Goal: Task Accomplishment & Management: Use online tool/utility

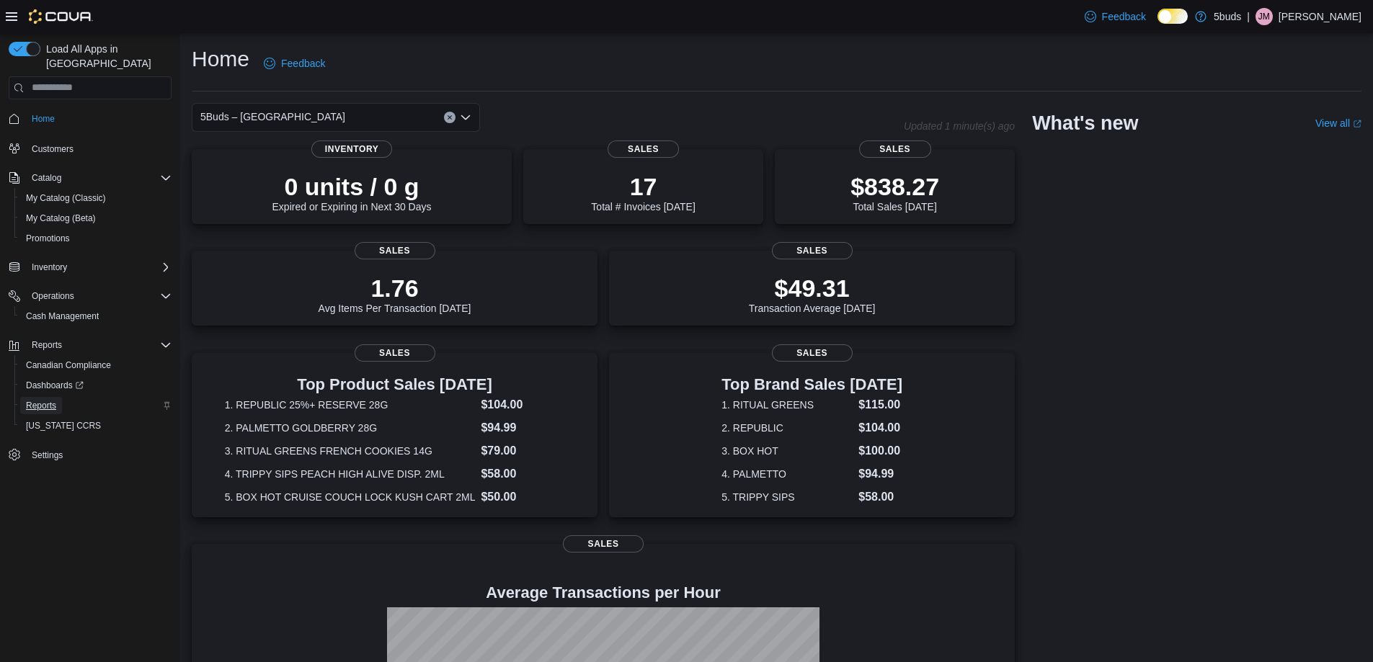
click at [43, 400] on span "Reports" at bounding box center [41, 406] width 30 height 12
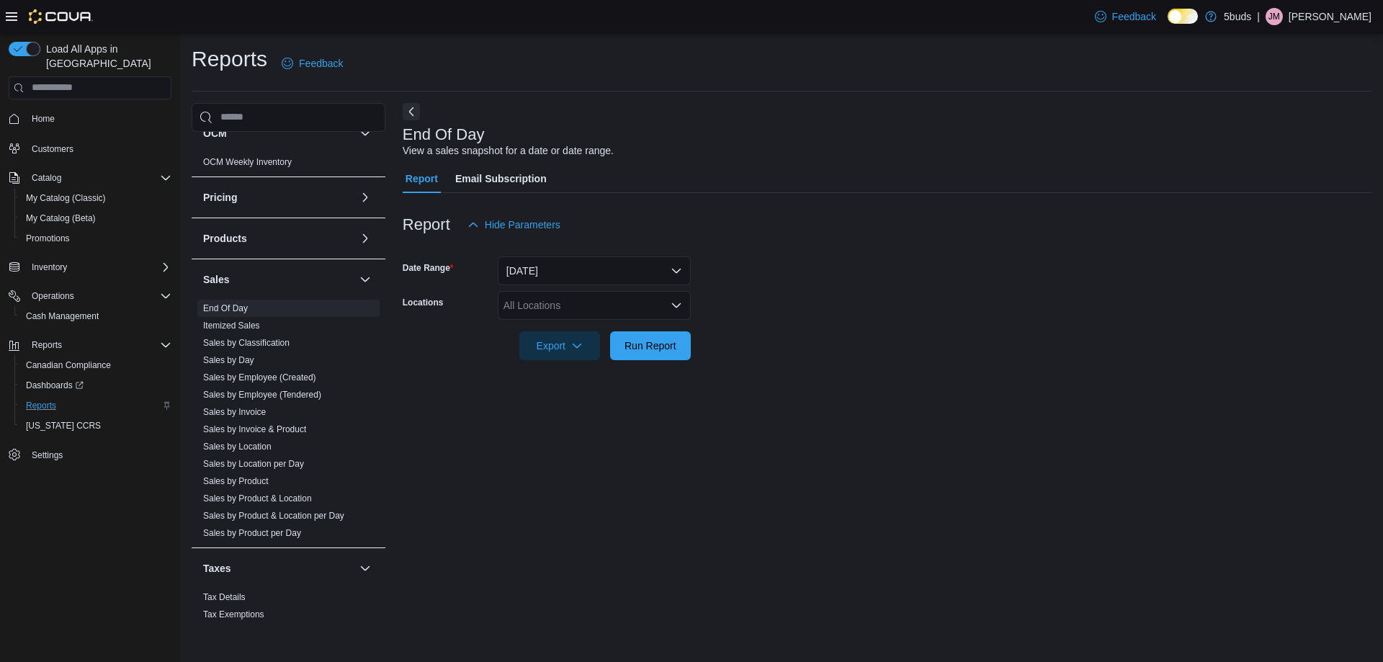
scroll to position [957, 0]
click at [244, 472] on link "Sales by Product" at bounding box center [236, 477] width 66 height 10
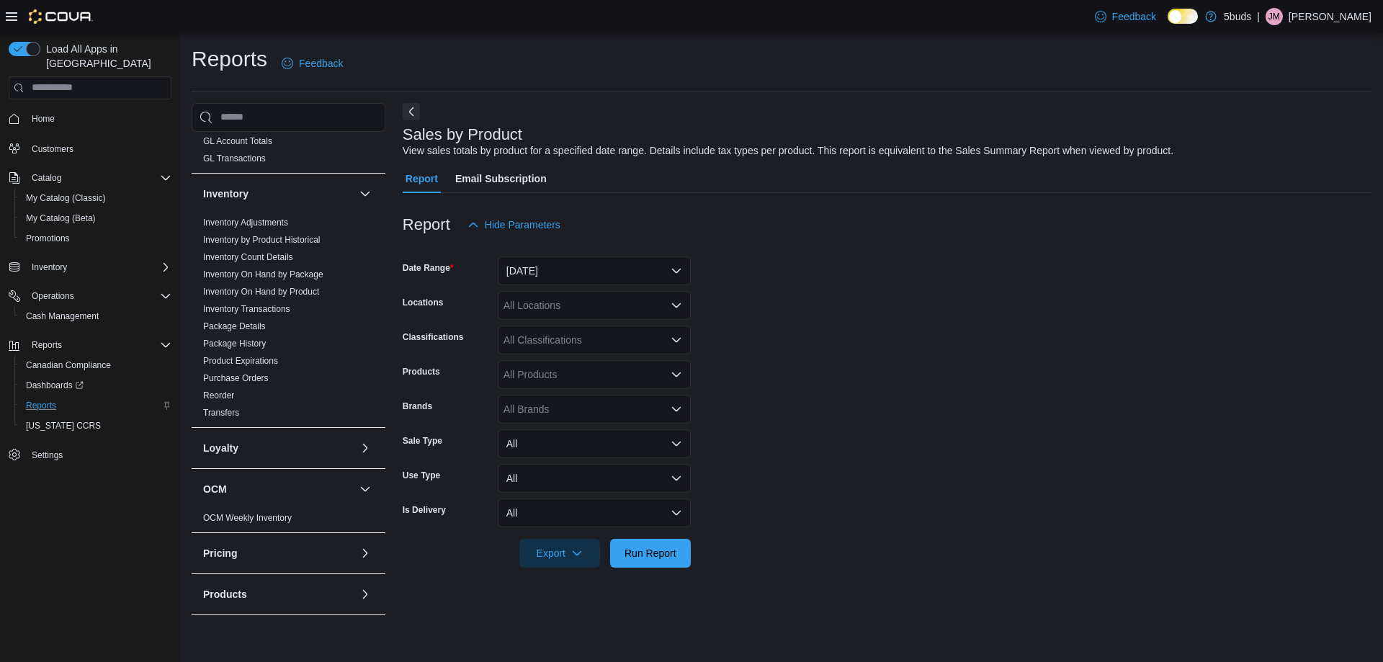
scroll to position [525, 0]
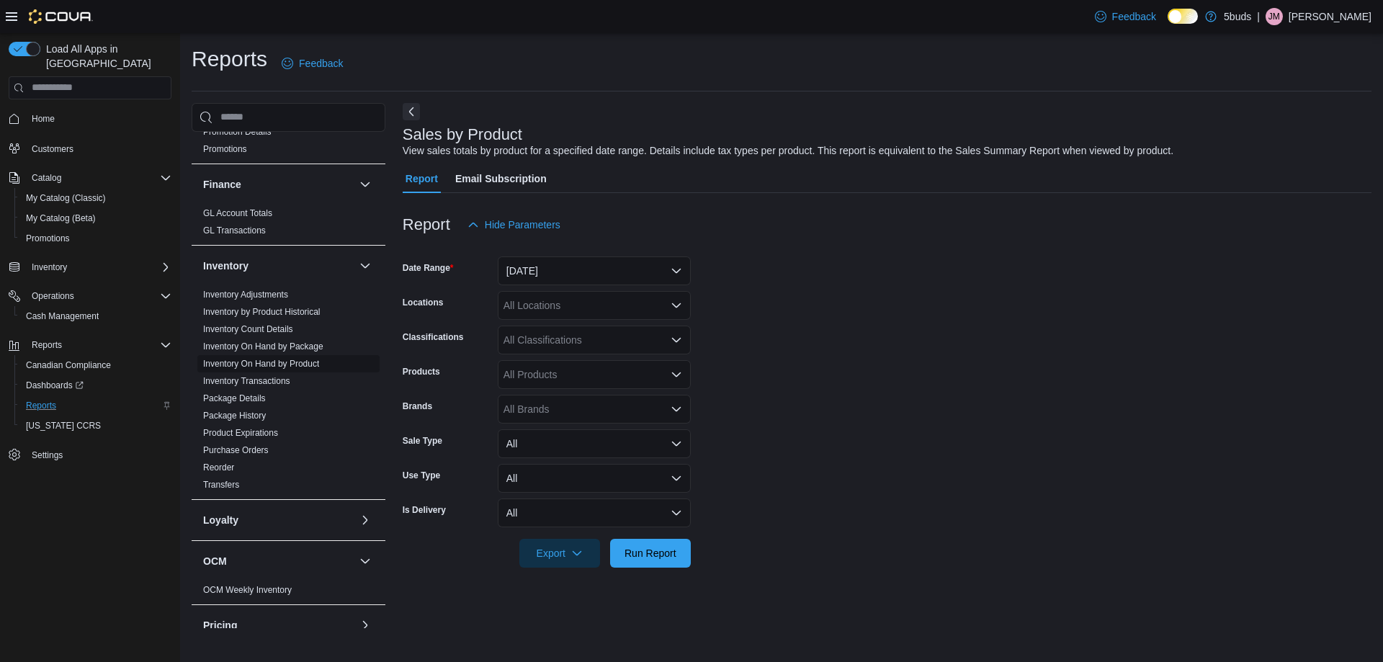
click at [286, 359] on link "Inventory On Hand by Product" at bounding box center [261, 364] width 116 height 10
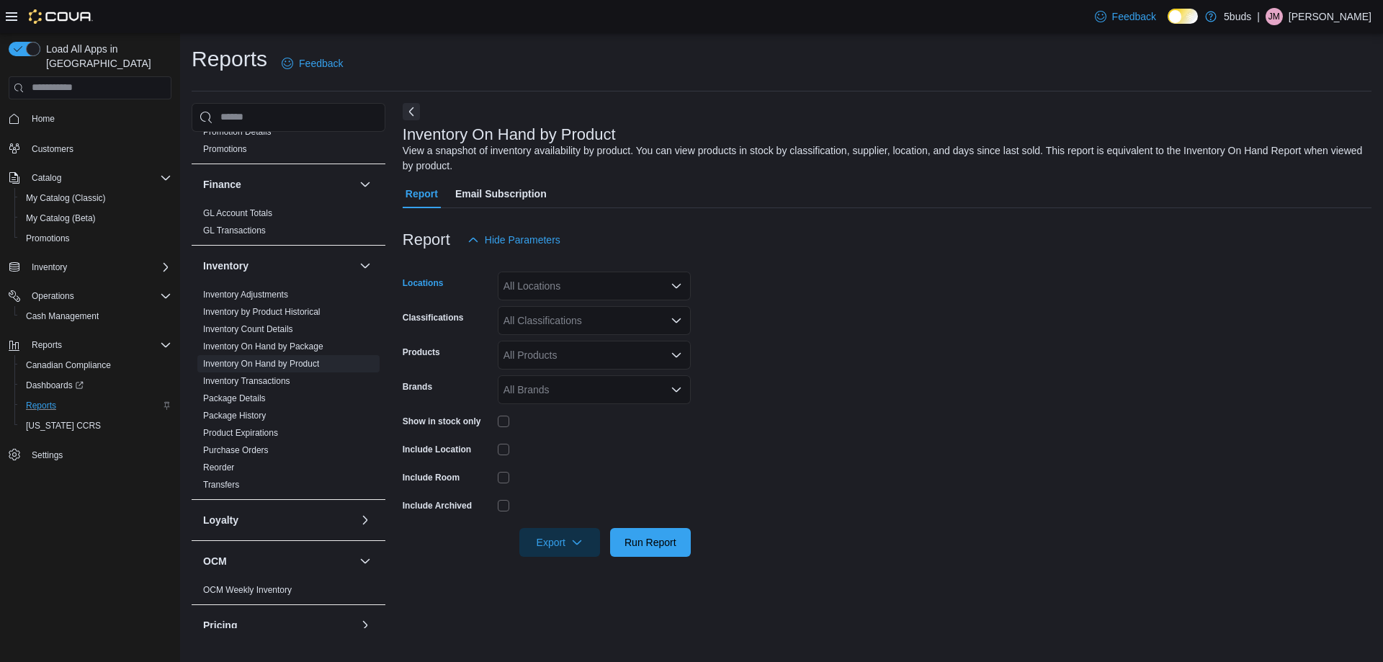
click at [520, 283] on div "All Locations" at bounding box center [594, 286] width 193 height 29
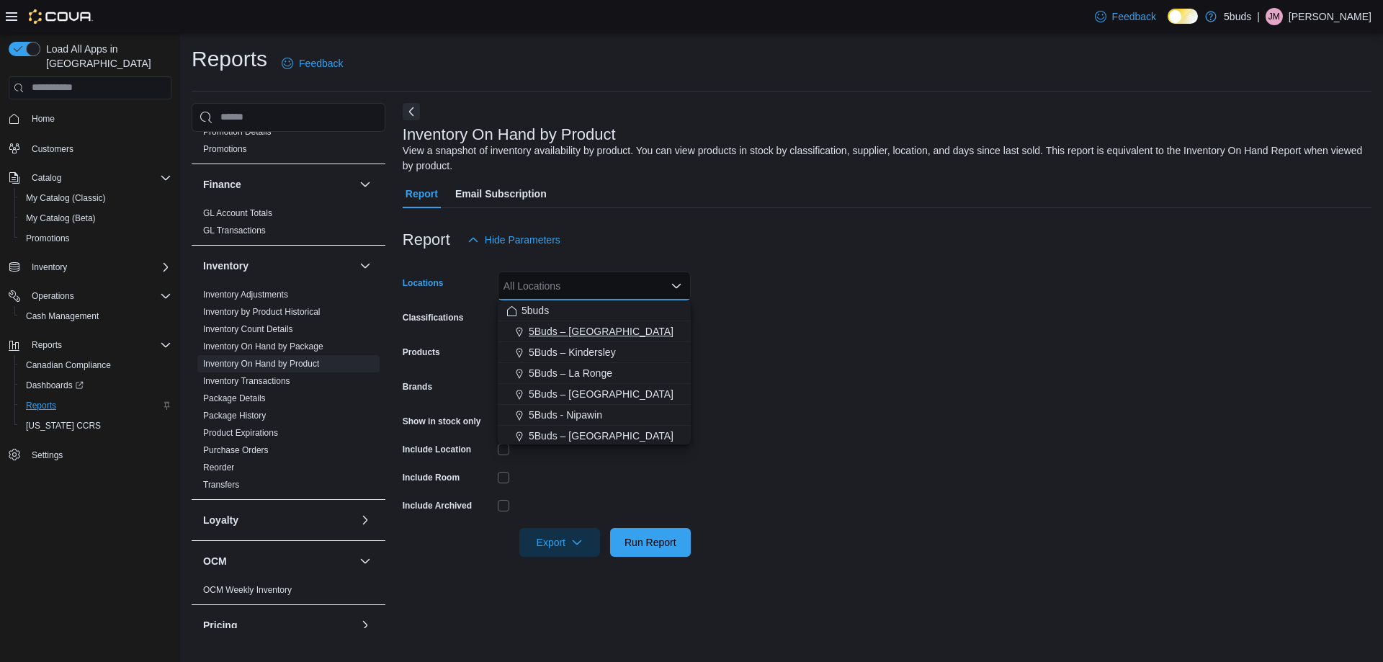
click at [552, 329] on span "5Buds – [GEOGRAPHIC_DATA]" at bounding box center [601, 331] width 145 height 14
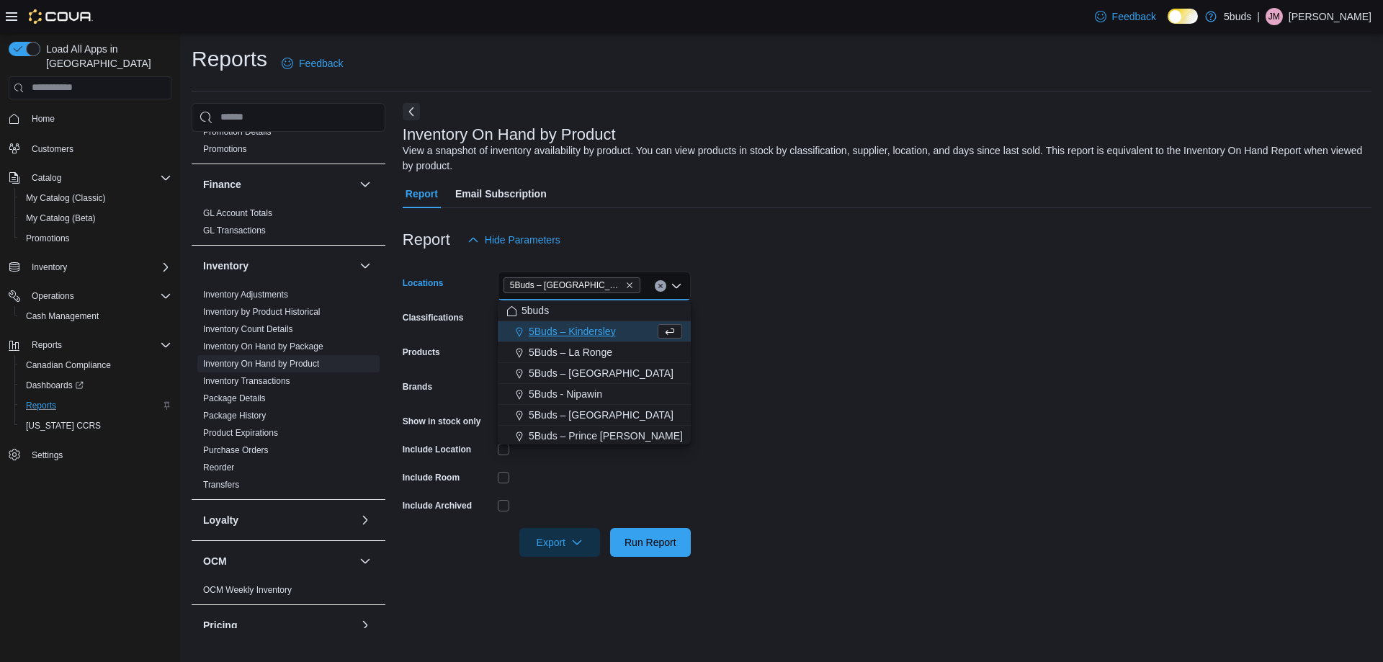
click at [1123, 362] on form "Locations 5Buds – [GEOGRAPHIC_DATA] Combo box. Selected. 5Buds – [GEOGRAPHIC_DA…" at bounding box center [887, 405] width 969 height 303
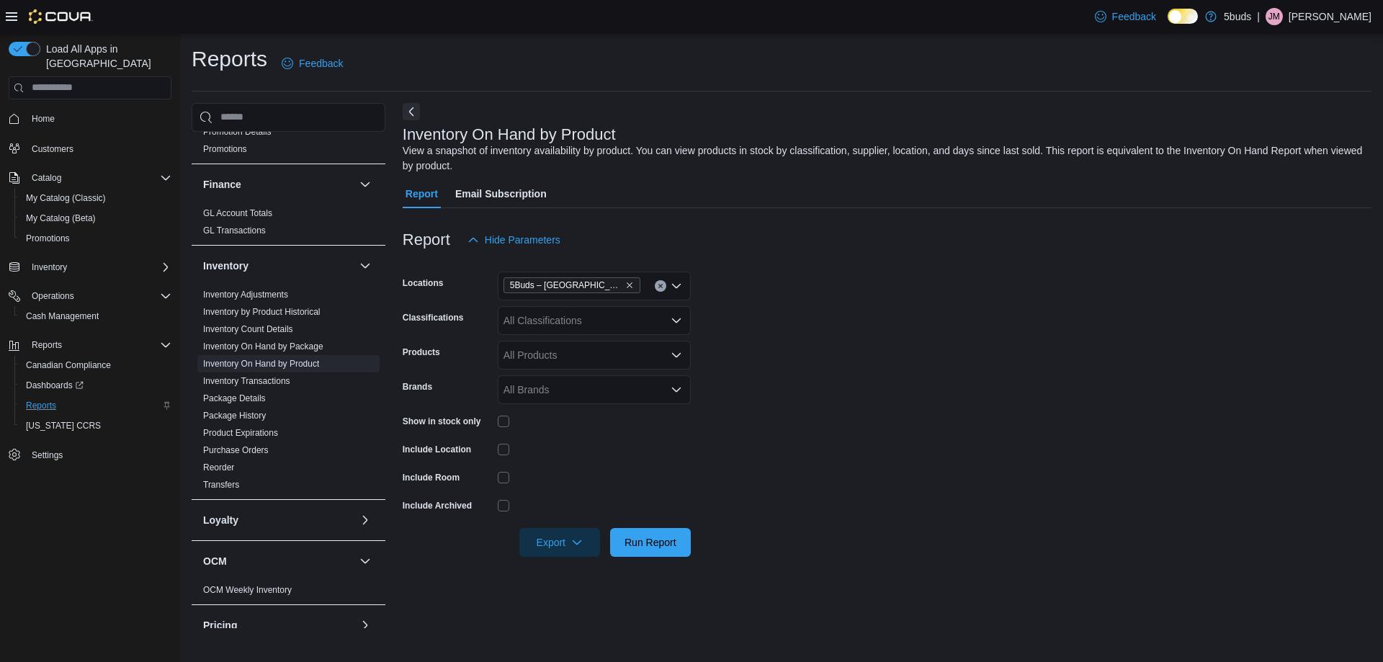
click at [522, 315] on div "All Classifications" at bounding box center [594, 320] width 193 height 29
click at [553, 410] on span "1G" at bounding box center [550, 408] width 14 height 14
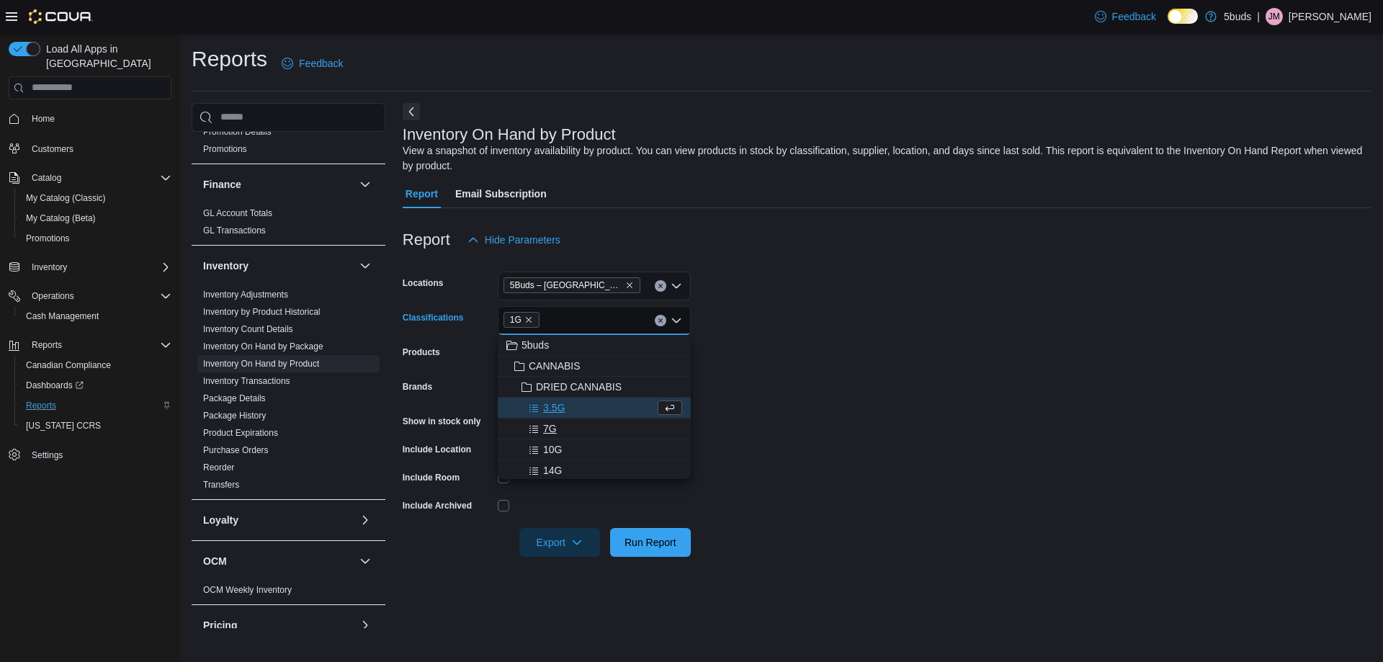
click at [552, 430] on span "7G" at bounding box center [550, 429] width 14 height 14
click at [556, 452] on span "14G" at bounding box center [552, 449] width 19 height 14
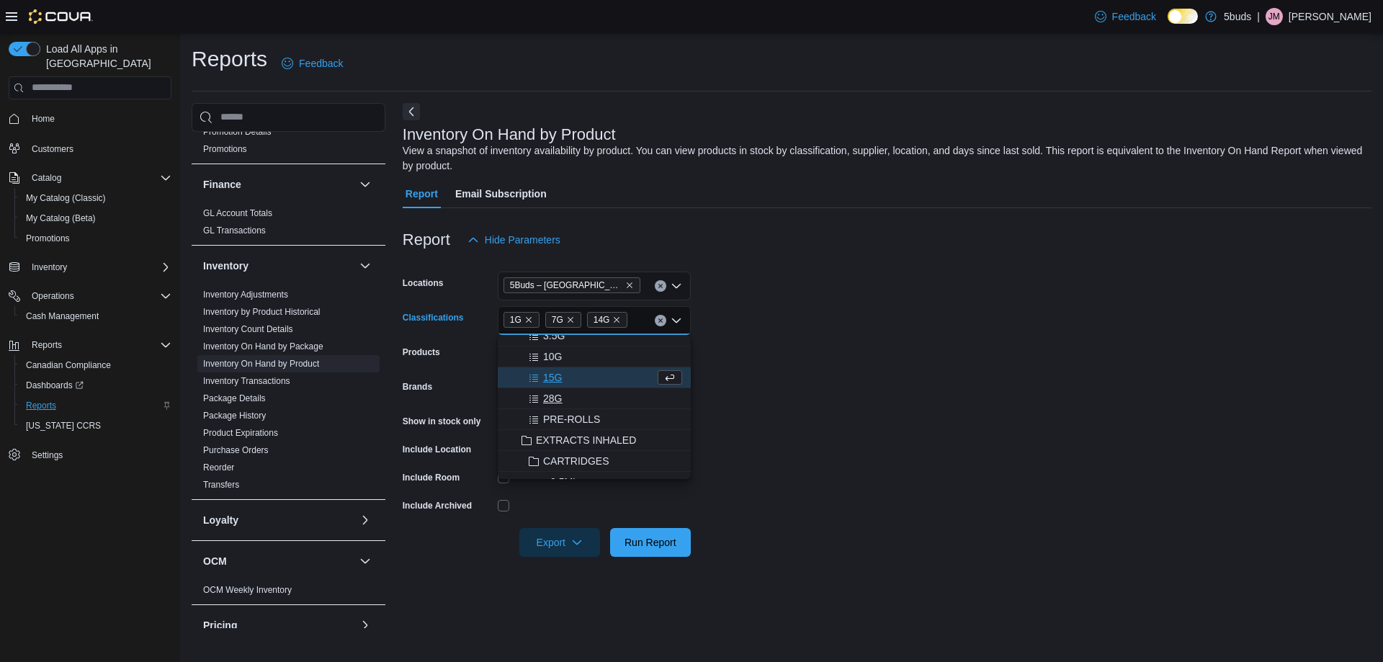
click at [562, 395] on span "28G" at bounding box center [552, 398] width 19 height 14
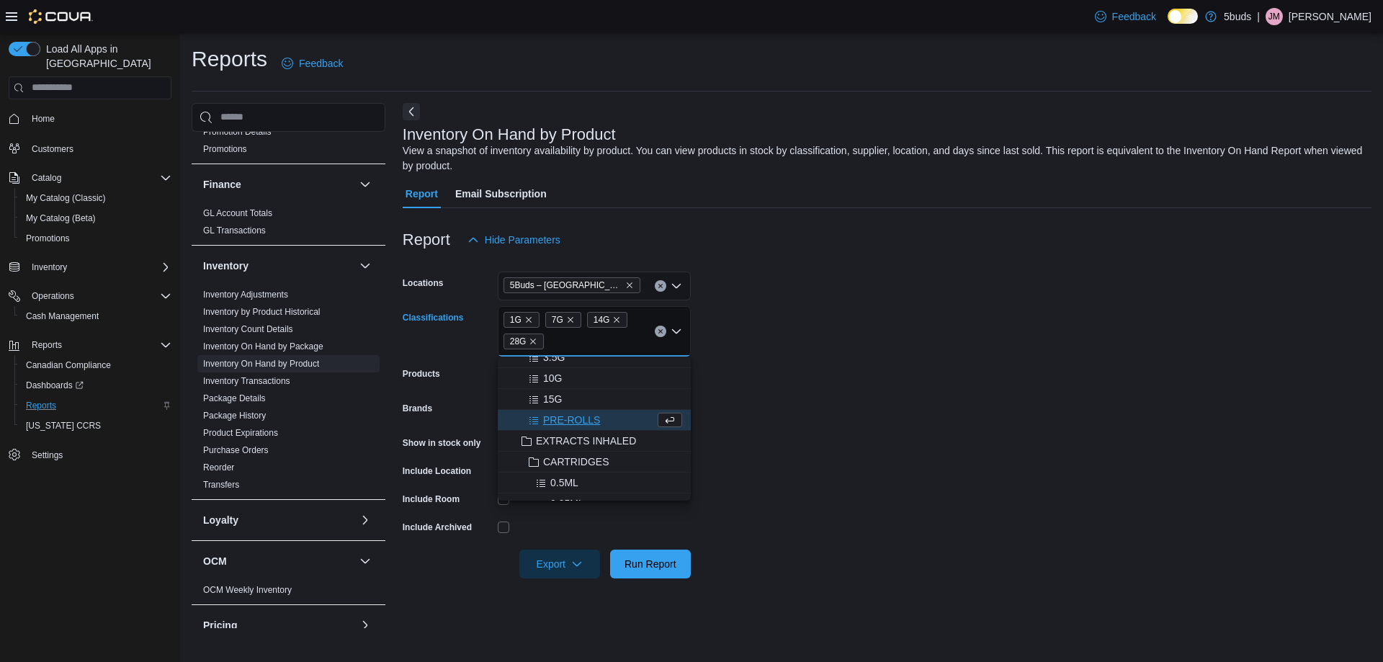
click at [563, 417] on span "PRE-ROLLS" at bounding box center [571, 420] width 57 height 14
click at [563, 417] on span "EXTRACTS INHALED" at bounding box center [586, 420] width 100 height 14
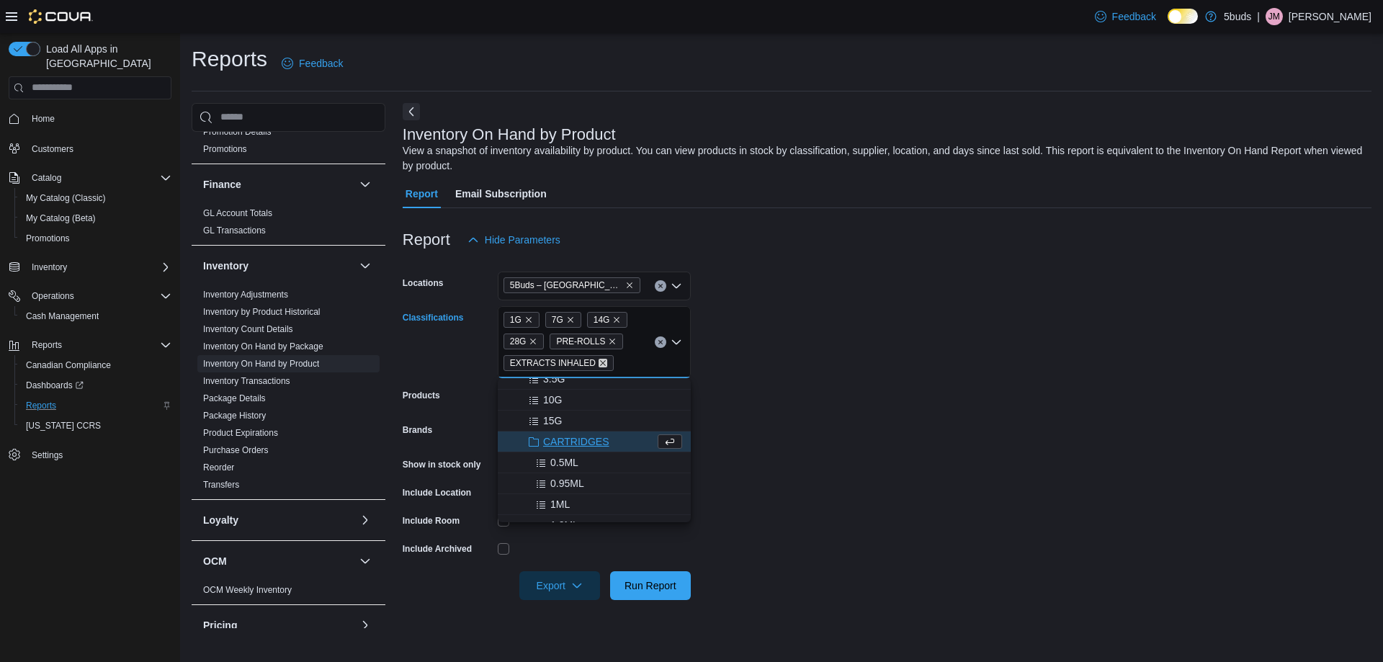
click at [599, 362] on icon "Remove EXTRACTS INHALED from selection in this group" at bounding box center [603, 363] width 9 height 9
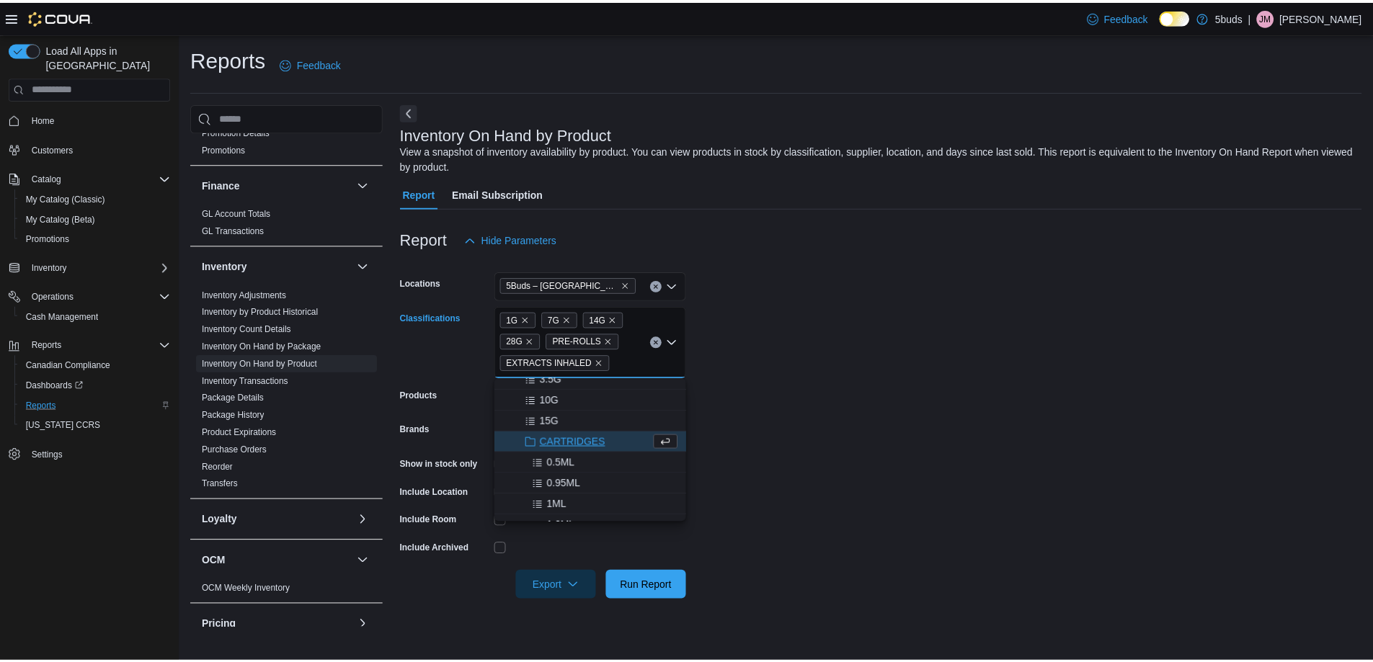
scroll to position [0, 0]
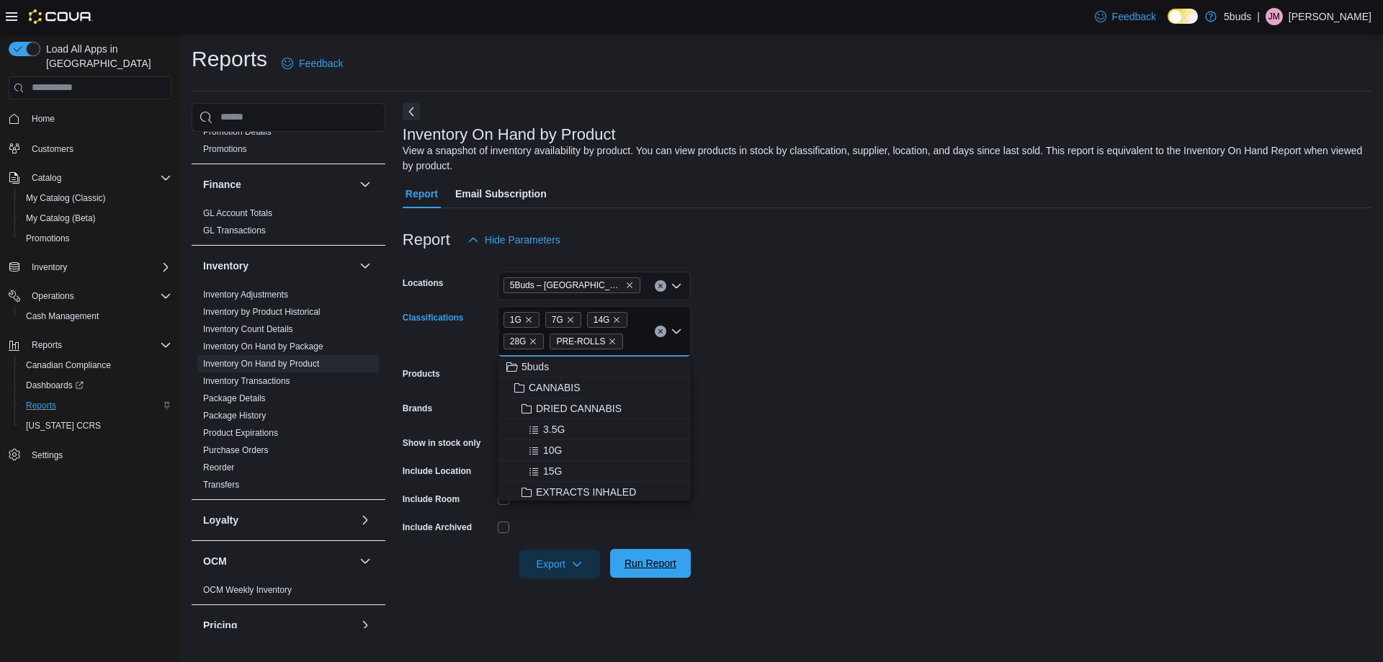
click at [656, 558] on span "Run Report" at bounding box center [651, 563] width 52 height 14
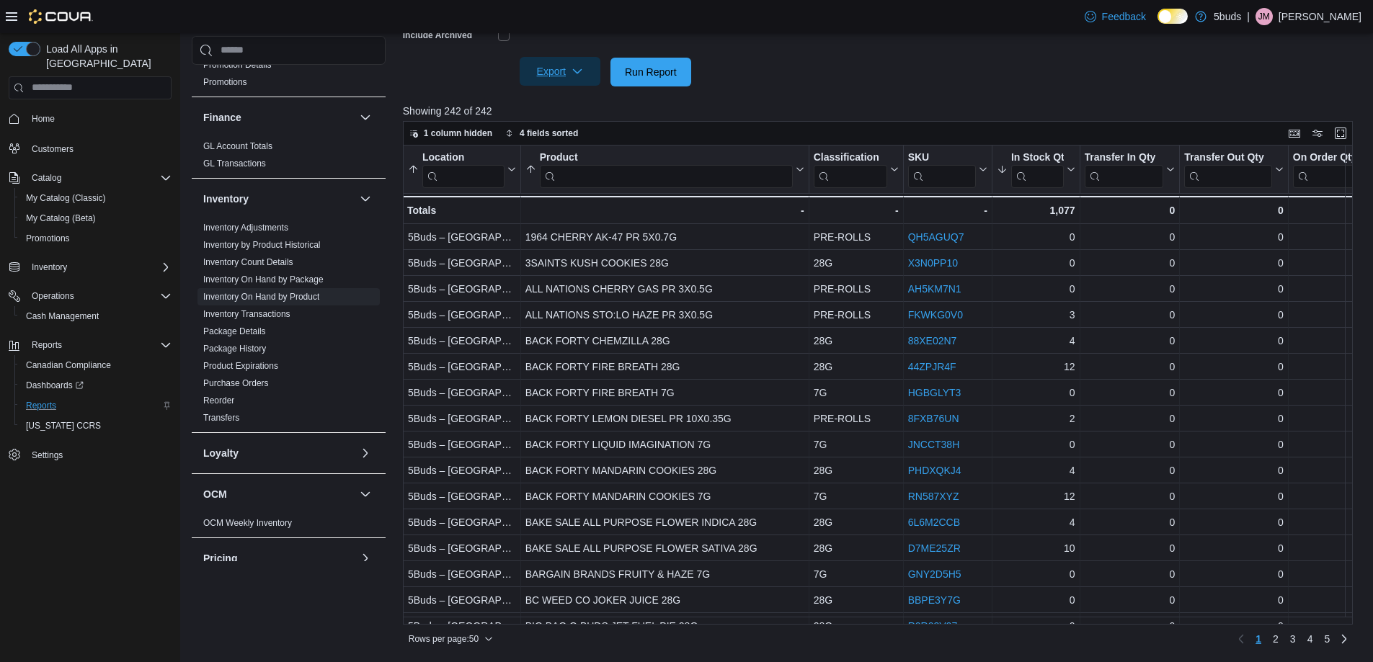
click at [553, 72] on span "Export" at bounding box center [559, 71] width 63 height 29
click at [557, 99] on span "Export to Excel" at bounding box center [562, 101] width 65 height 12
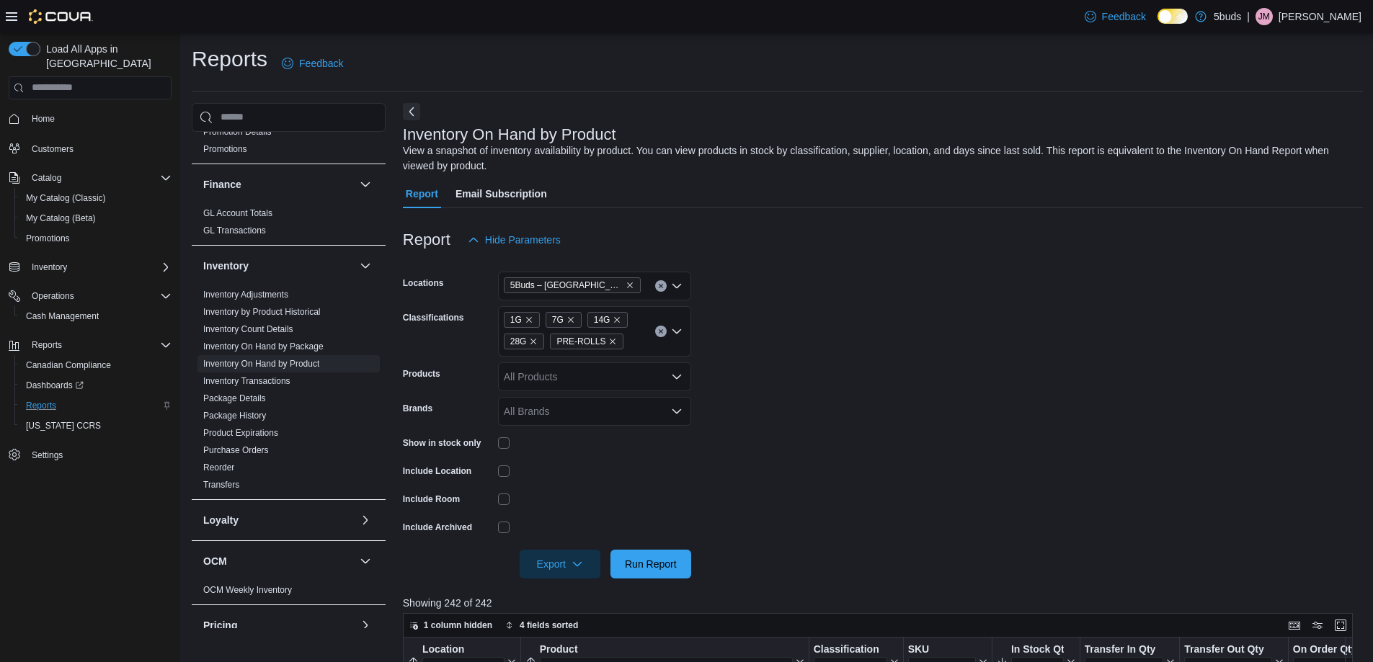
click at [665, 330] on button "Clear input" at bounding box center [661, 332] width 12 height 12
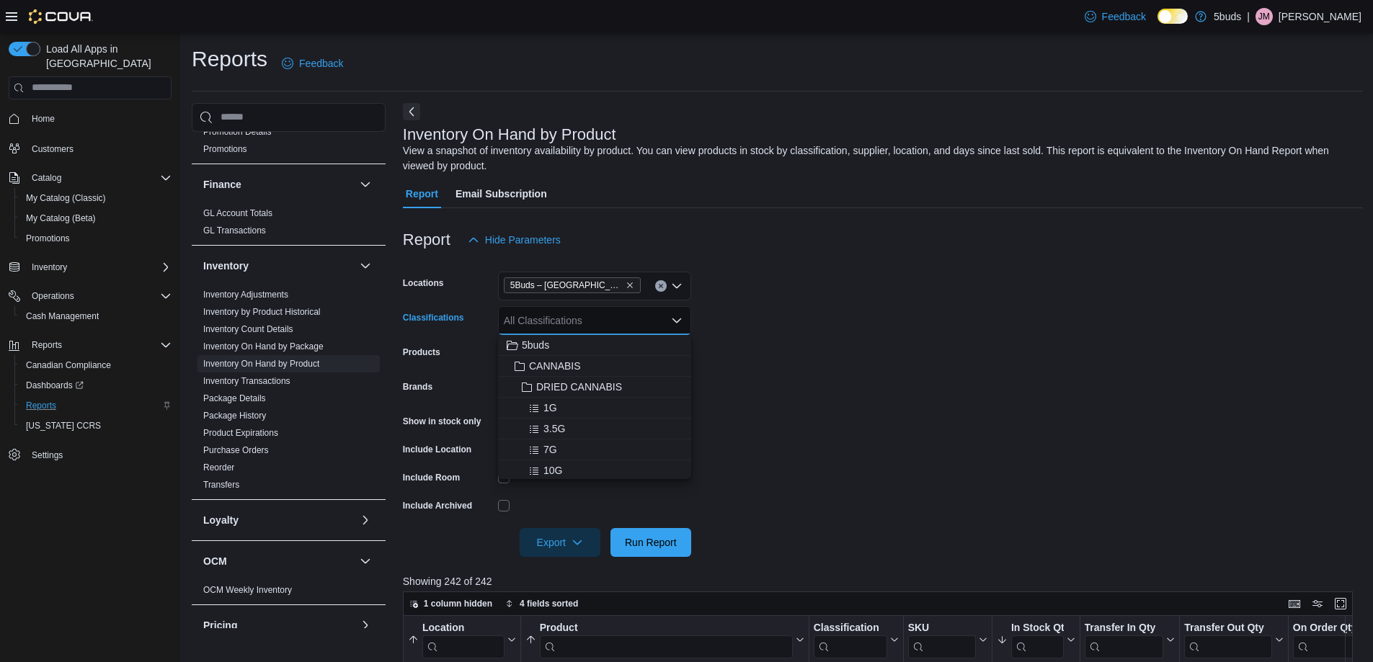
click at [928, 334] on form "Locations 5Buds – [GEOGRAPHIC_DATA] Classifications All Classifications Combo b…" at bounding box center [883, 405] width 960 height 303
click at [538, 355] on div "All Products" at bounding box center [594, 355] width 193 height 29
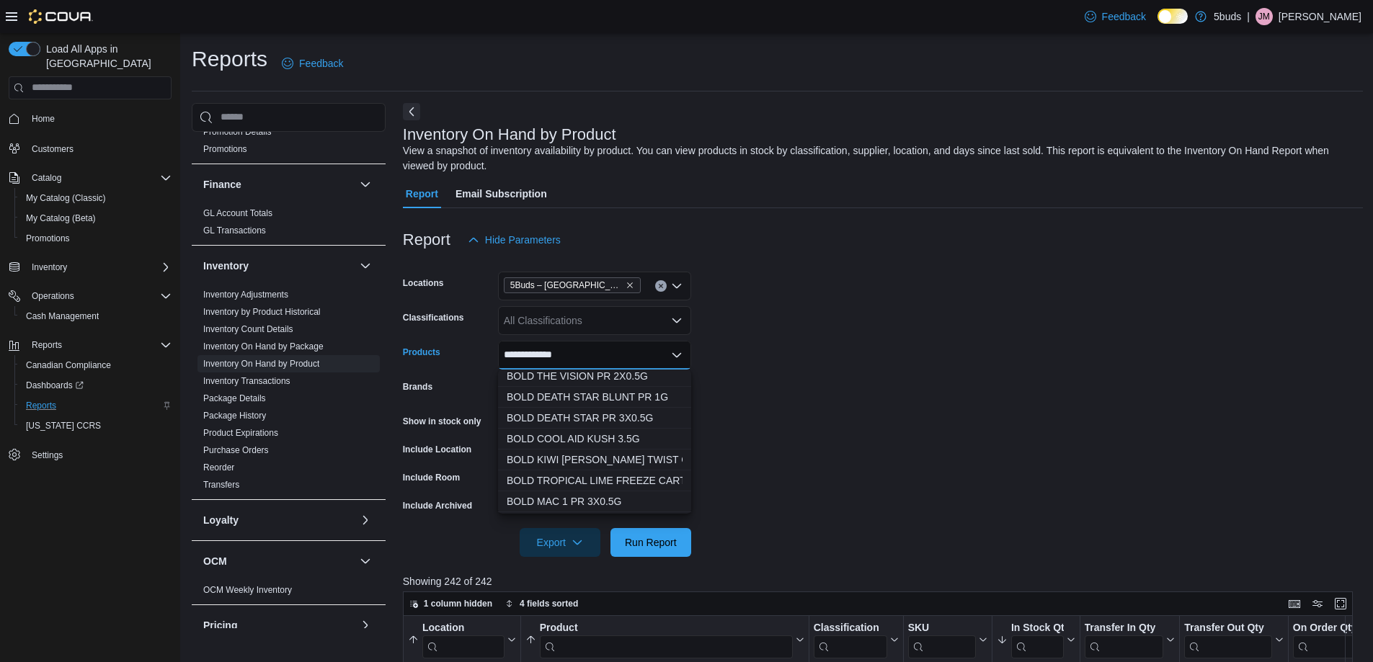
scroll to position [865, 0]
click at [592, 352] on div "**********" at bounding box center [594, 355] width 193 height 29
type input "**********"
click at [566, 463] on div "BOLD ROOT BEER FLOAT 14G" at bounding box center [595, 463] width 176 height 14
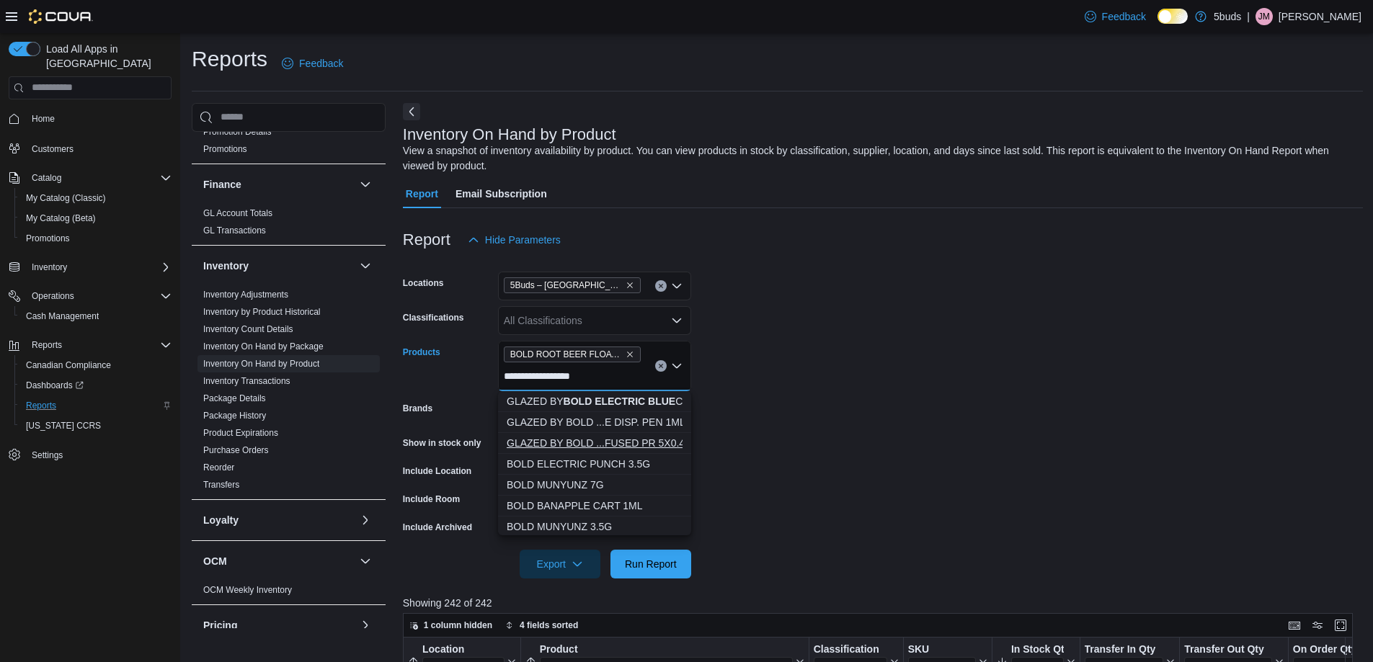
type input "**********"
click at [570, 438] on div "GLAZED BY BOLD ...FUSED PR 5X0.4G" at bounding box center [595, 443] width 176 height 14
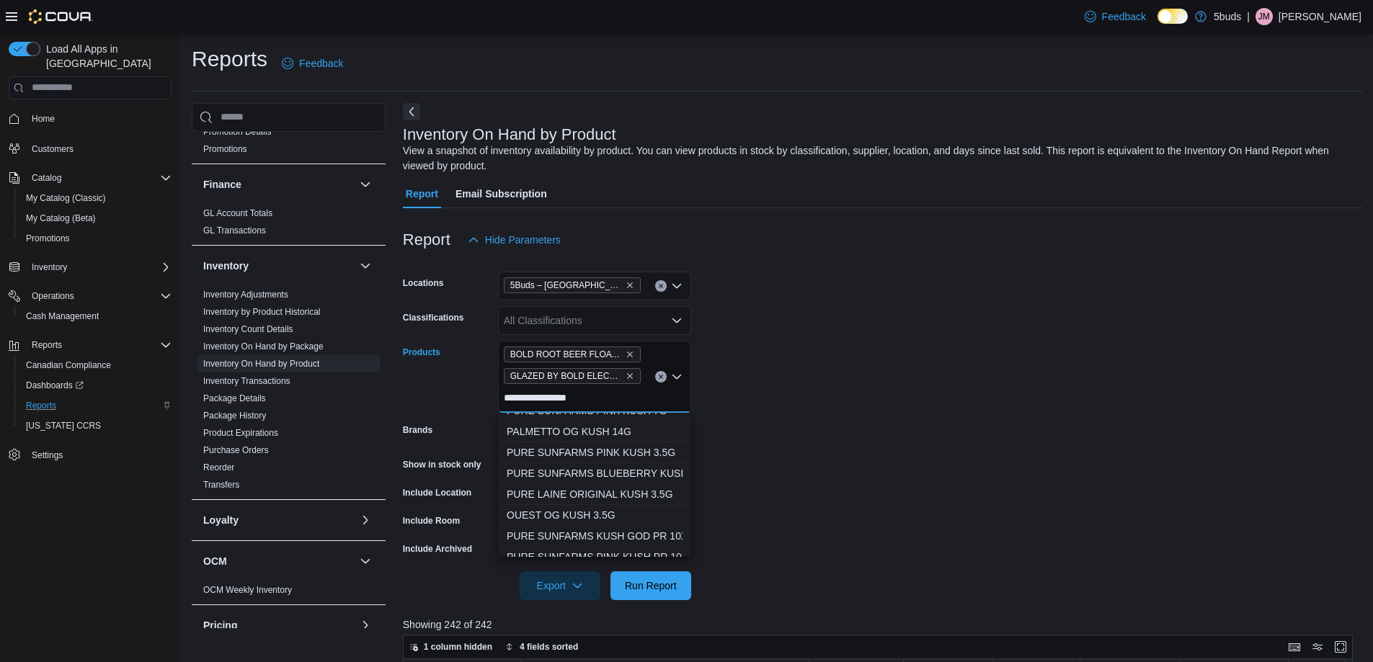
scroll to position [216, 0]
type input "**********"
click at [607, 477] on div "PURE LAINE ORIGINAL KUSH 3.5G" at bounding box center [595, 478] width 176 height 14
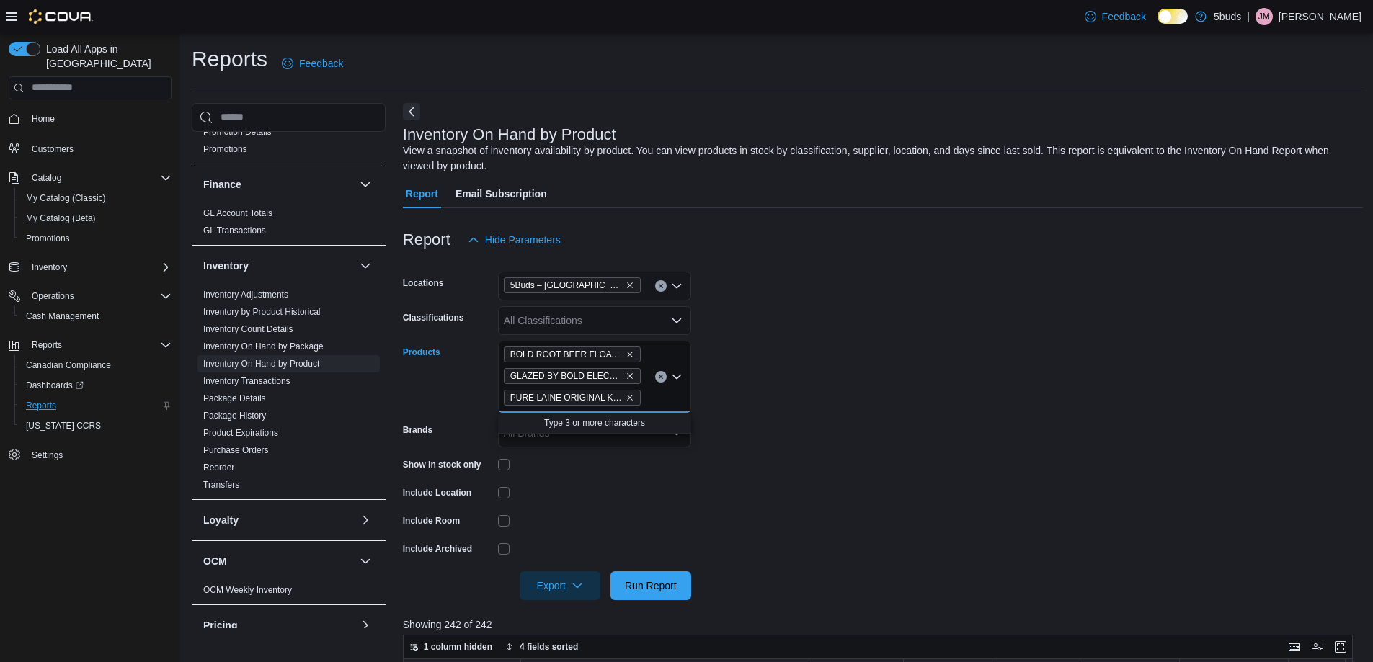
click at [666, 398] on div "BOLD ROOT BEER FLOAT 14G GLAZED BY BOLD ELECTRIC BLUE INFUSED PR 5X0.4G PURE LA…" at bounding box center [594, 377] width 193 height 72
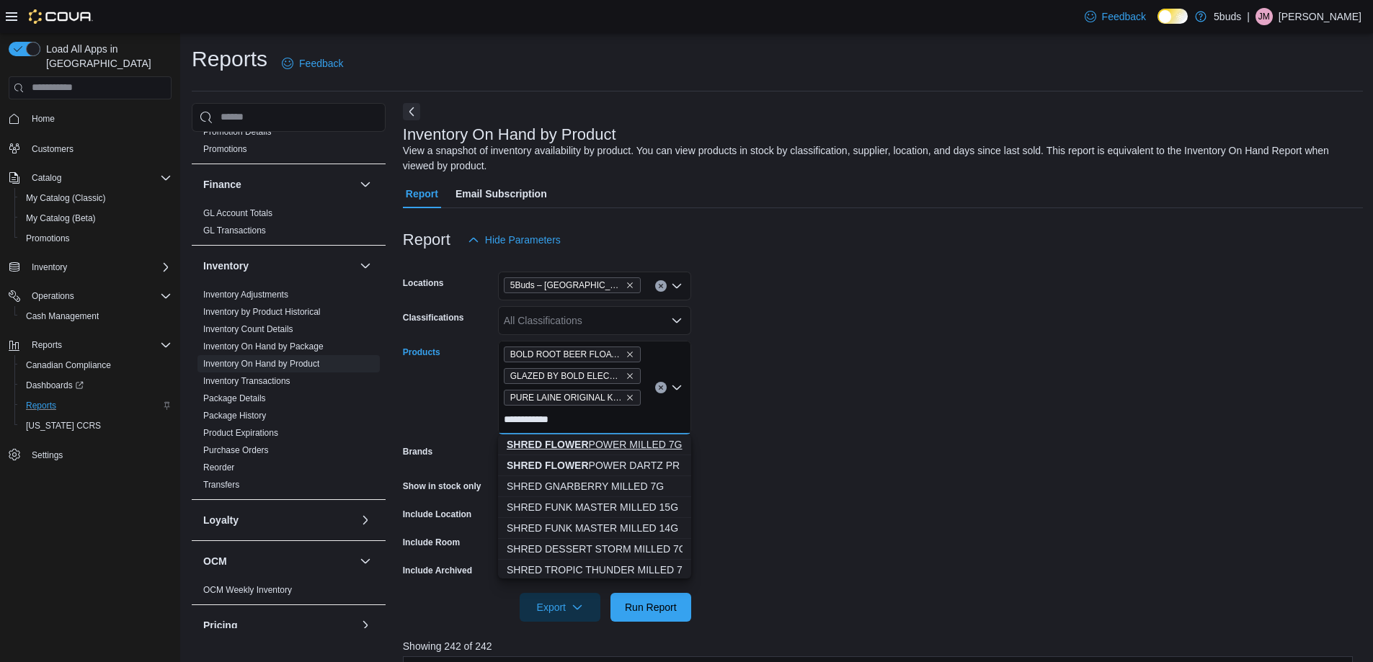
type input "**********"
click at [634, 453] on button "SHRED FLOWER POWER MILLED 7G" at bounding box center [594, 444] width 193 height 21
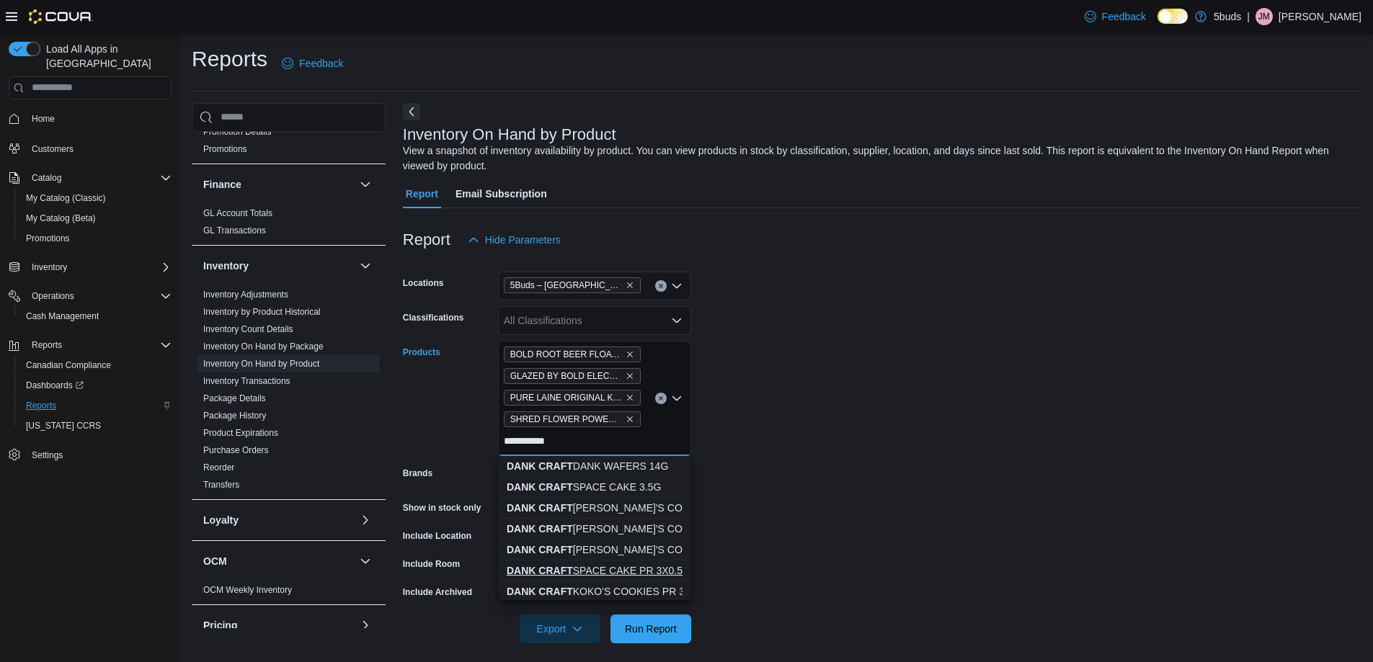
type input "**********"
click at [648, 566] on div "DANK CRAFT SPACE CAKE PR 3X0.5G" at bounding box center [595, 570] width 176 height 14
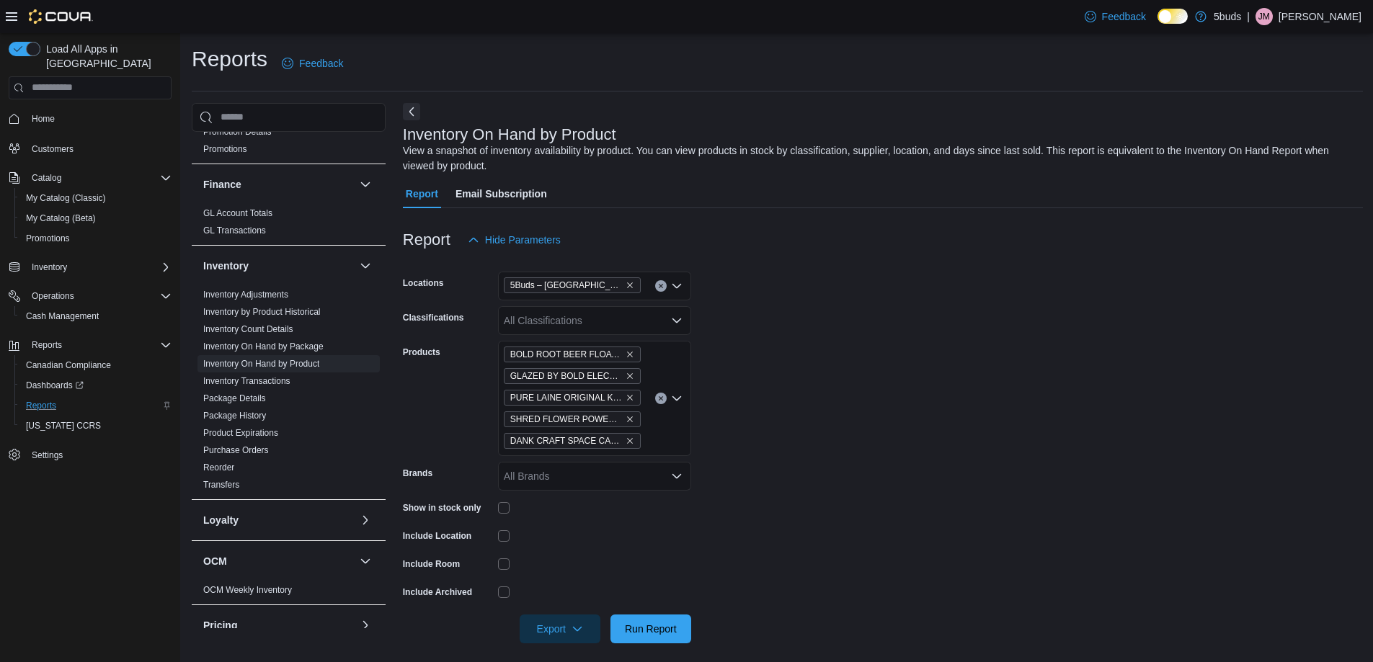
click at [996, 549] on form "Locations 5Buds – Humboldt Classifications All Classifications Products BOLD RO…" at bounding box center [883, 448] width 960 height 389
click at [628, 634] on span "Run Report" at bounding box center [651, 628] width 52 height 14
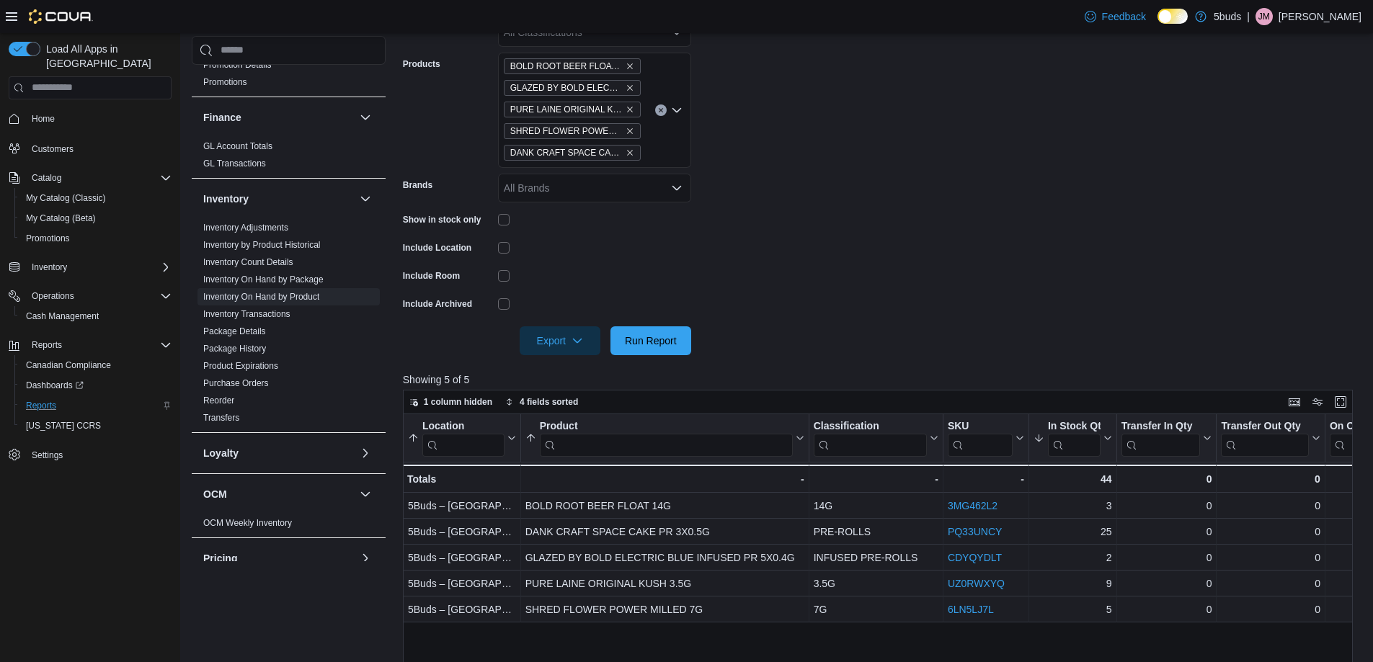
scroll to position [360, 0]
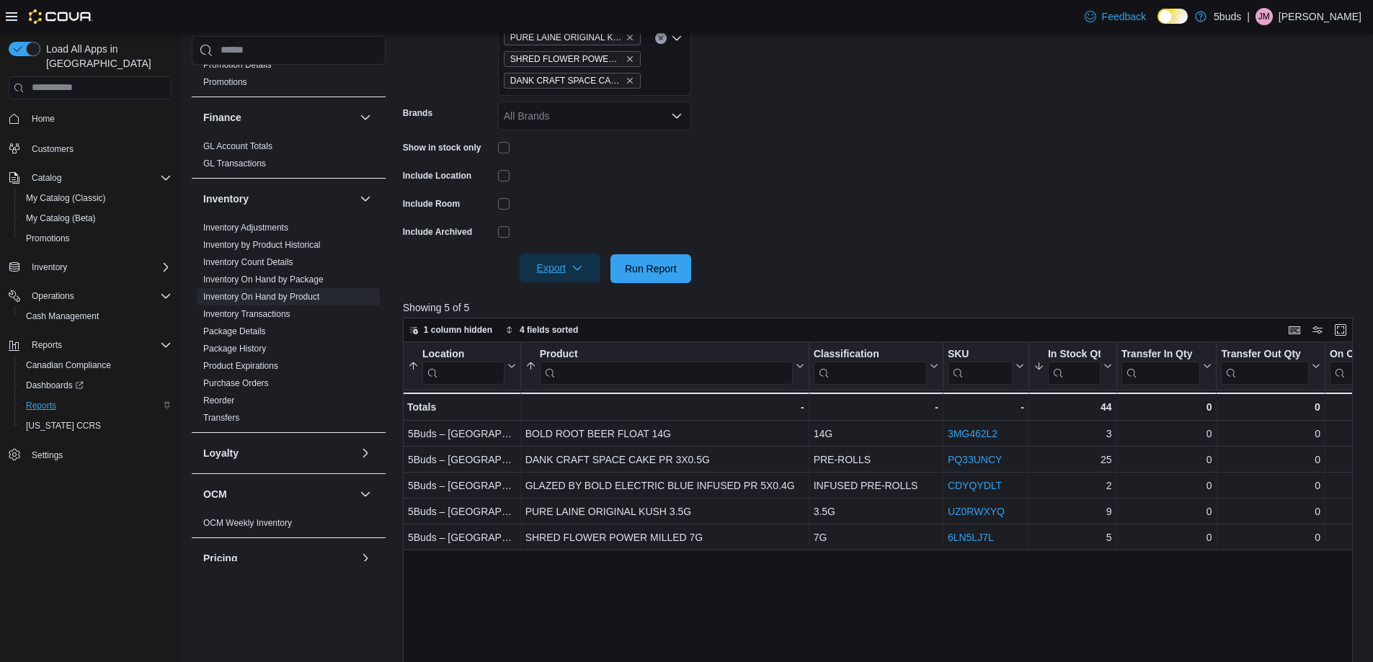
click at [551, 273] on span "Export" at bounding box center [559, 268] width 63 height 29
click at [553, 295] on span "Export to Excel" at bounding box center [562, 298] width 65 height 12
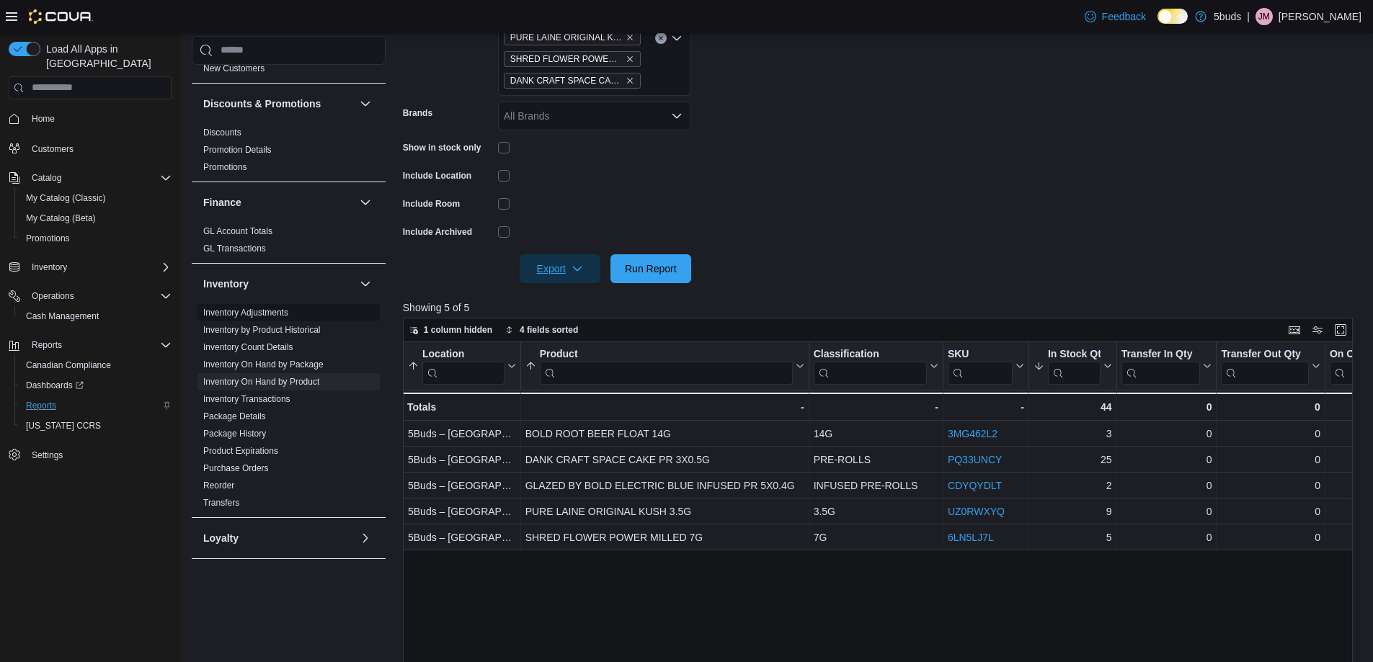
scroll to position [236, 0]
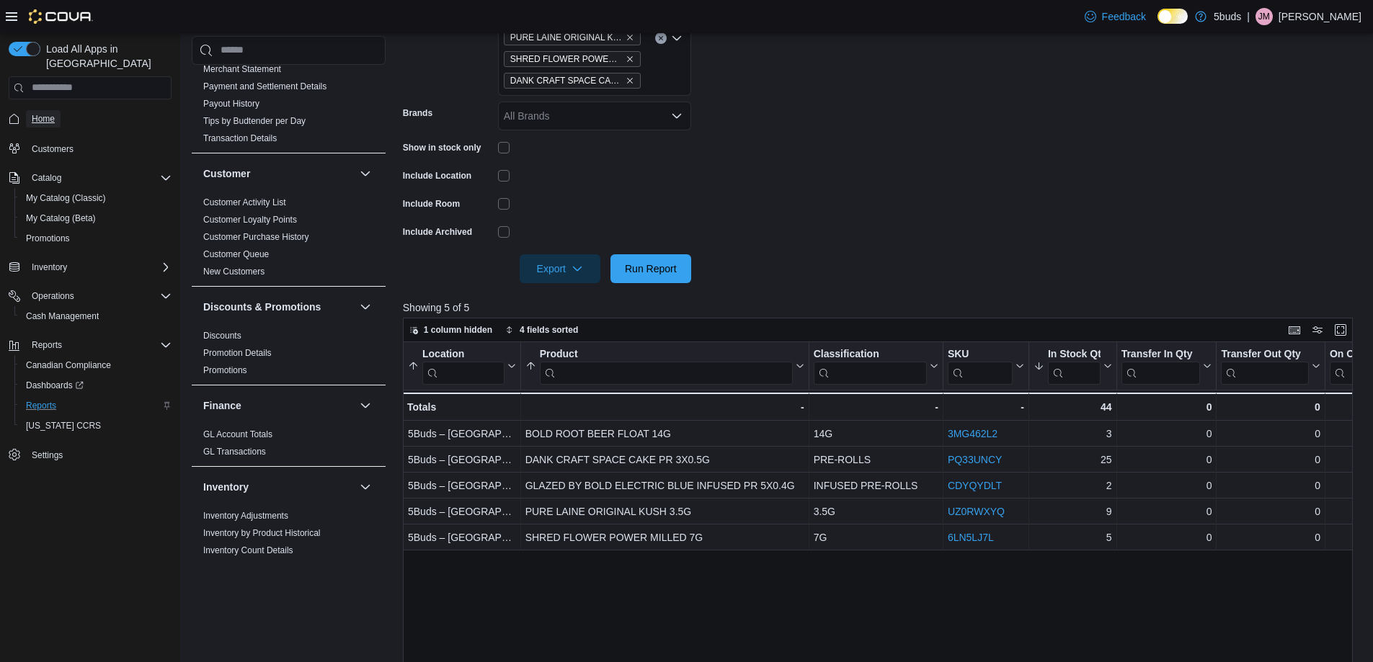
click at [35, 113] on span "Home" at bounding box center [43, 119] width 23 height 12
